Goal: Find specific page/section: Find specific page/section

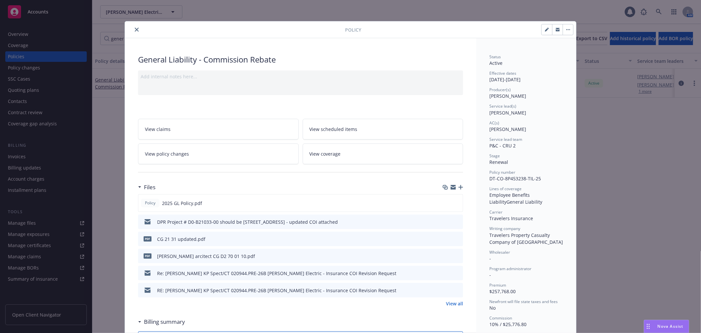
click at [135, 29] on icon "close" at bounding box center [137, 30] width 4 height 4
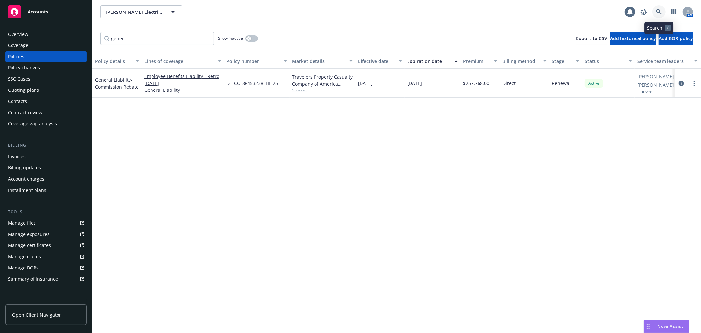
click at [658, 12] on icon at bounding box center [659, 12] width 6 height 6
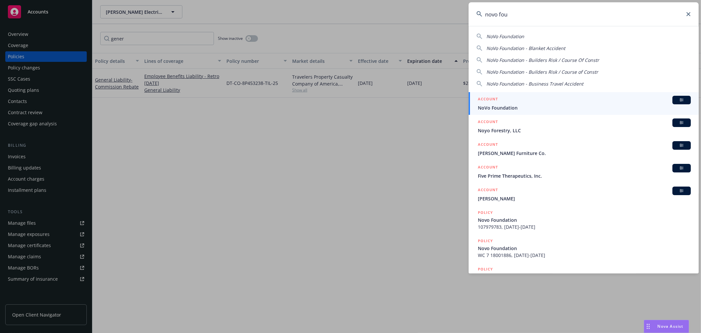
type input "novo fou"
click at [551, 101] on div "ACCOUNT BI" at bounding box center [584, 100] width 213 height 9
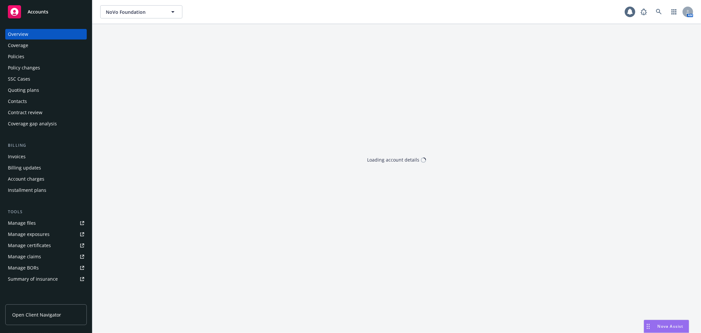
click at [44, 88] on div "Quoting plans" at bounding box center [46, 90] width 76 height 11
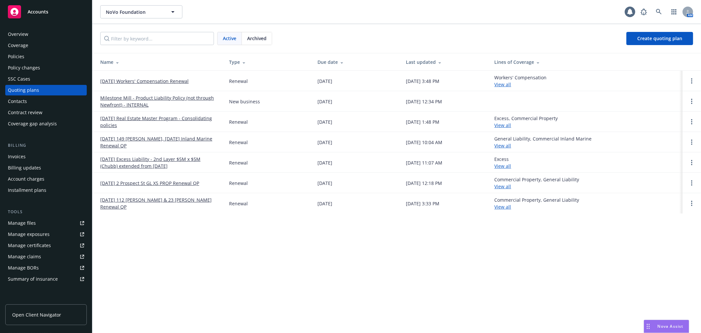
click at [147, 160] on link "[DATE] Excess Liability - 2nd Layer $5M x $5M (Chubb) extended from [DATE]" at bounding box center [159, 163] width 118 height 14
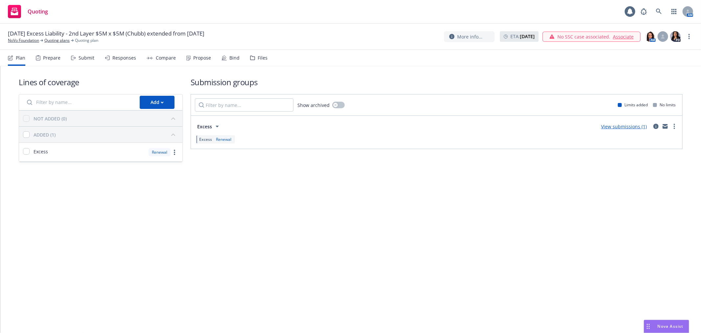
click at [261, 60] on div "Files" at bounding box center [263, 57] width 10 height 5
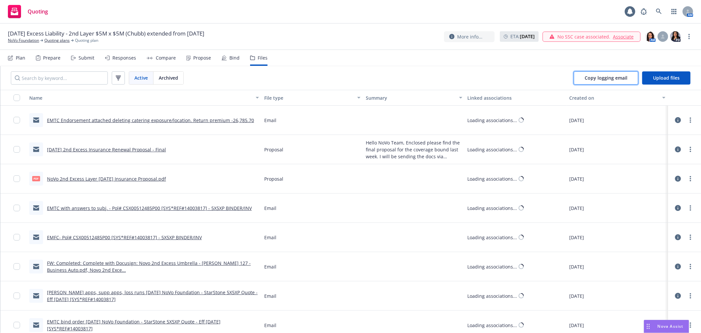
click at [602, 79] on span "Copy logging email" at bounding box center [606, 78] width 43 height 6
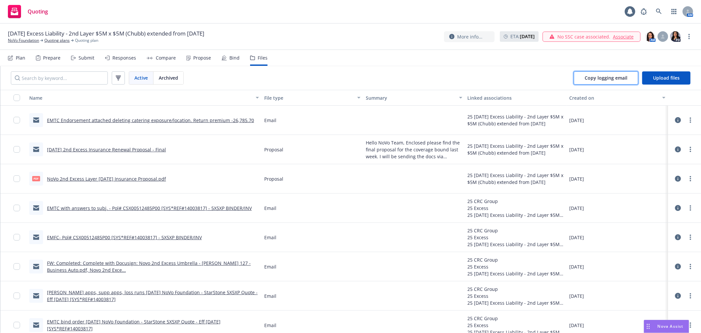
click at [613, 76] on span "Copy logging email" at bounding box center [606, 78] width 43 height 6
click at [56, 40] on link "Quoting plans" at bounding box center [56, 40] width 25 height 6
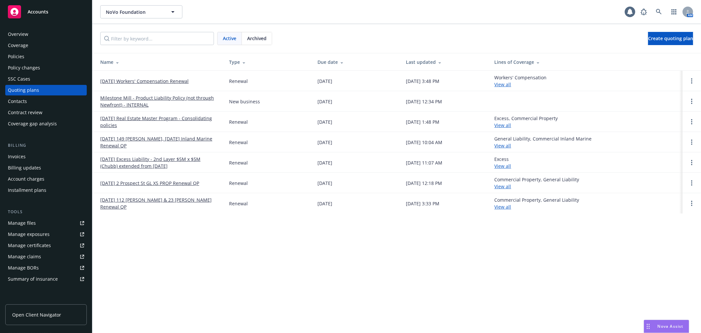
click at [140, 184] on link "08/01/25 2 Prospect St GL XS PROP Renewal QP" at bounding box center [149, 183] width 99 height 7
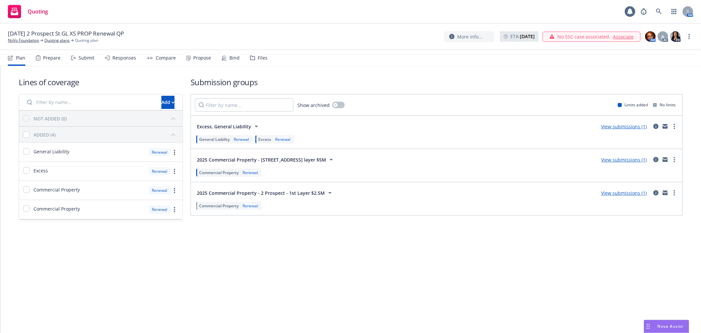
click at [254, 61] on div "Files" at bounding box center [258, 58] width 17 height 16
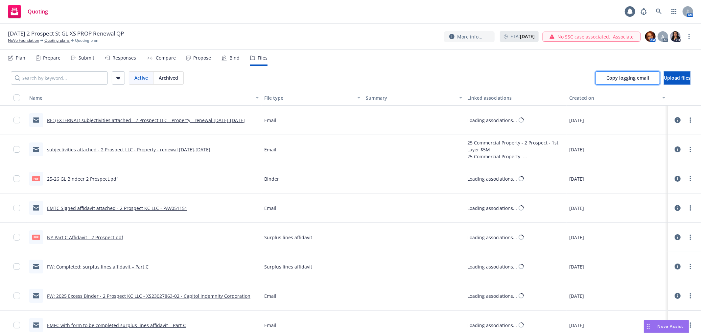
click at [611, 83] on button "Copy logging email" at bounding box center [628, 77] width 64 height 13
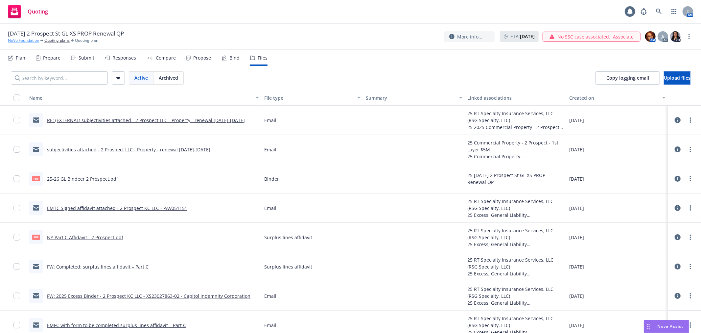
click at [24, 41] on link "NoVo Foundation" at bounding box center [23, 40] width 31 height 6
